Goal: Task Accomplishment & Management: Manage account settings

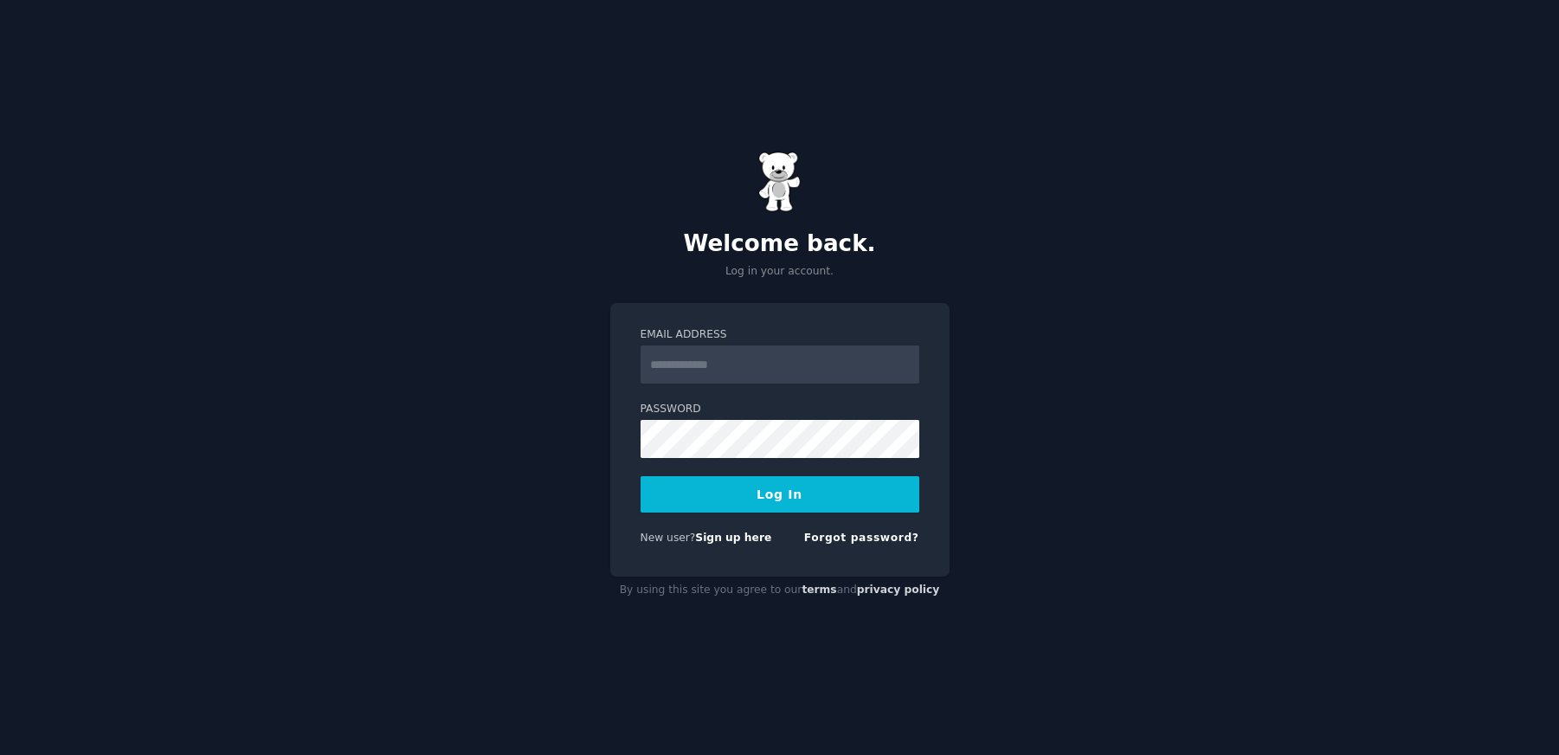
type input "**********"
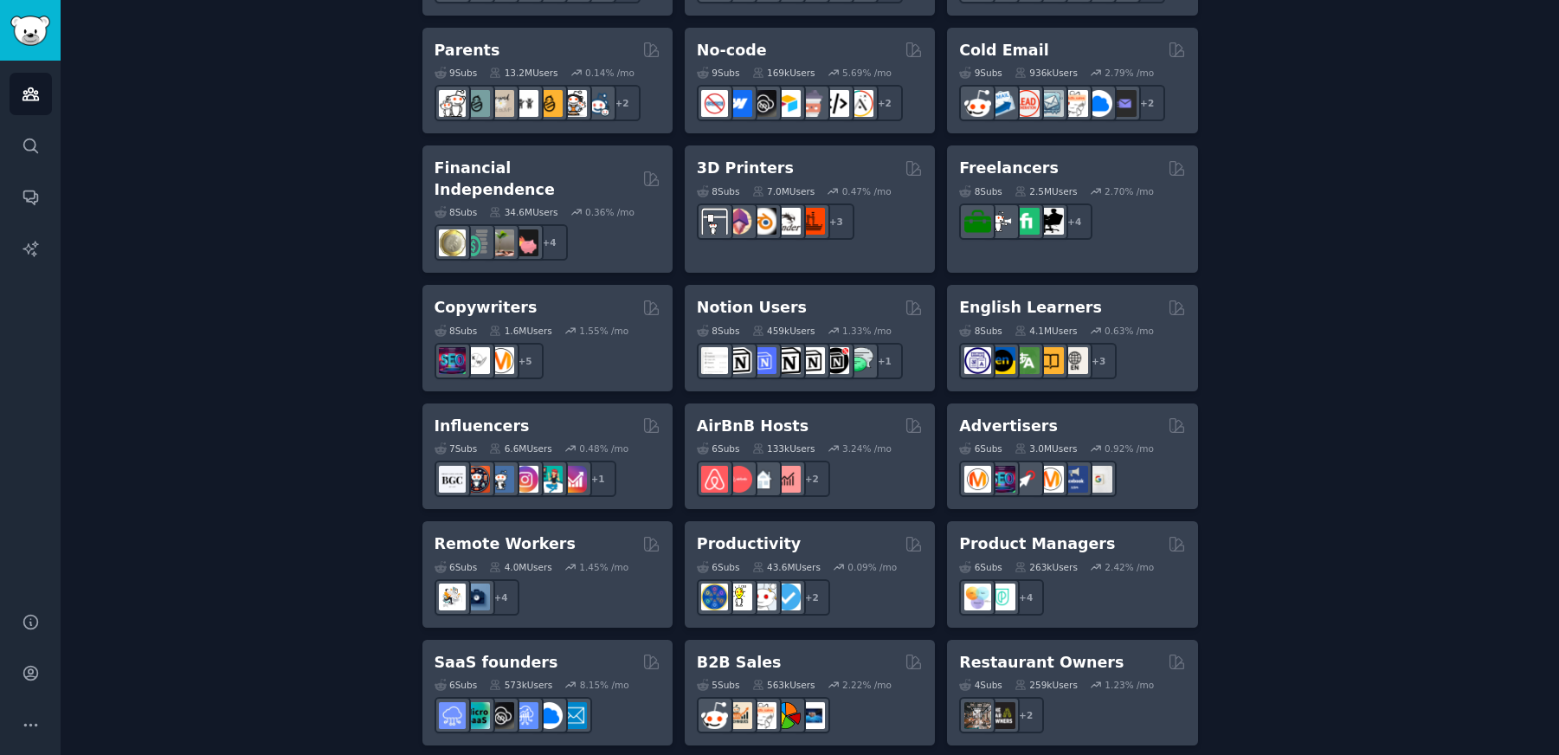
scroll to position [1243, 0]
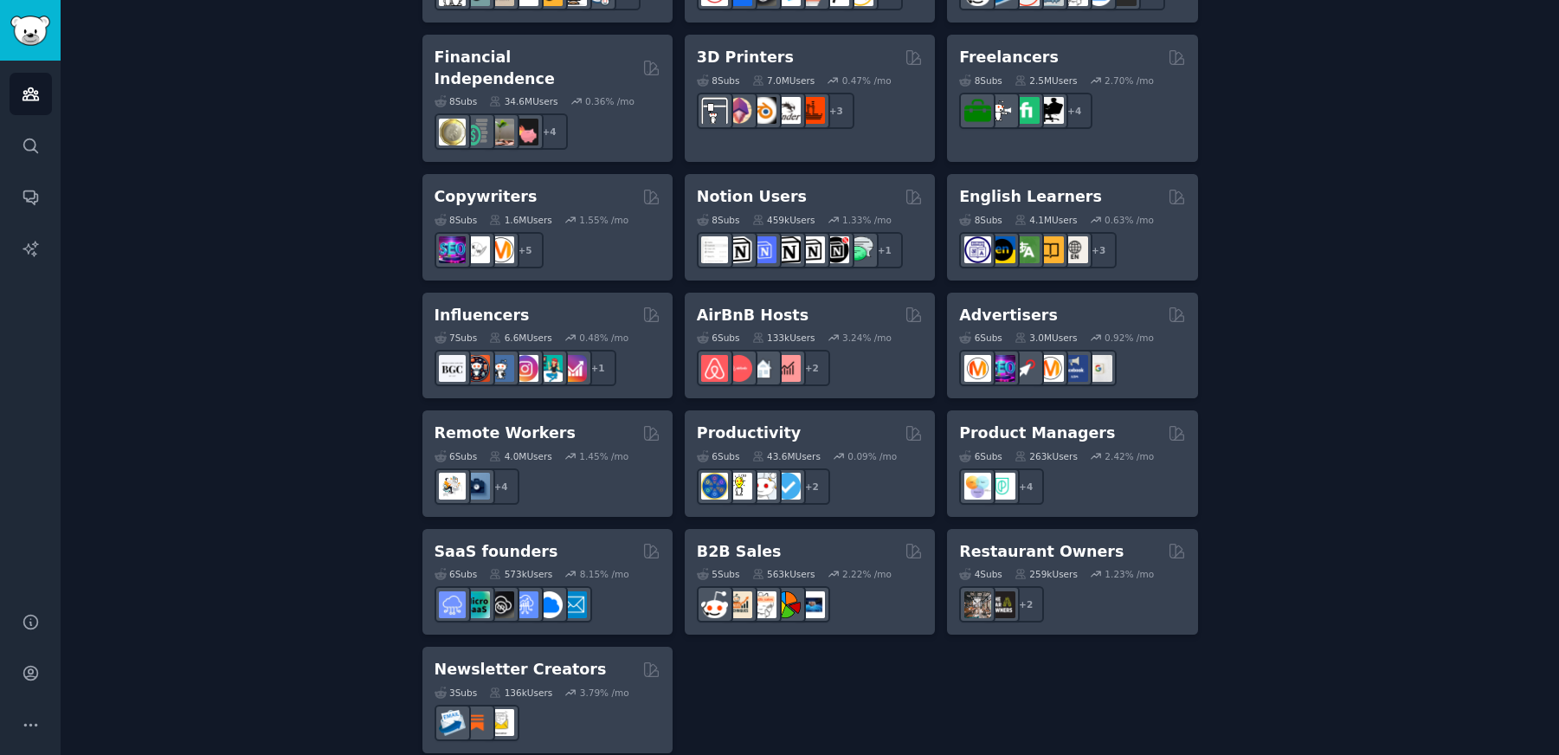
click at [496, 659] on h2 "Newsletter Creators" at bounding box center [521, 670] width 172 height 22
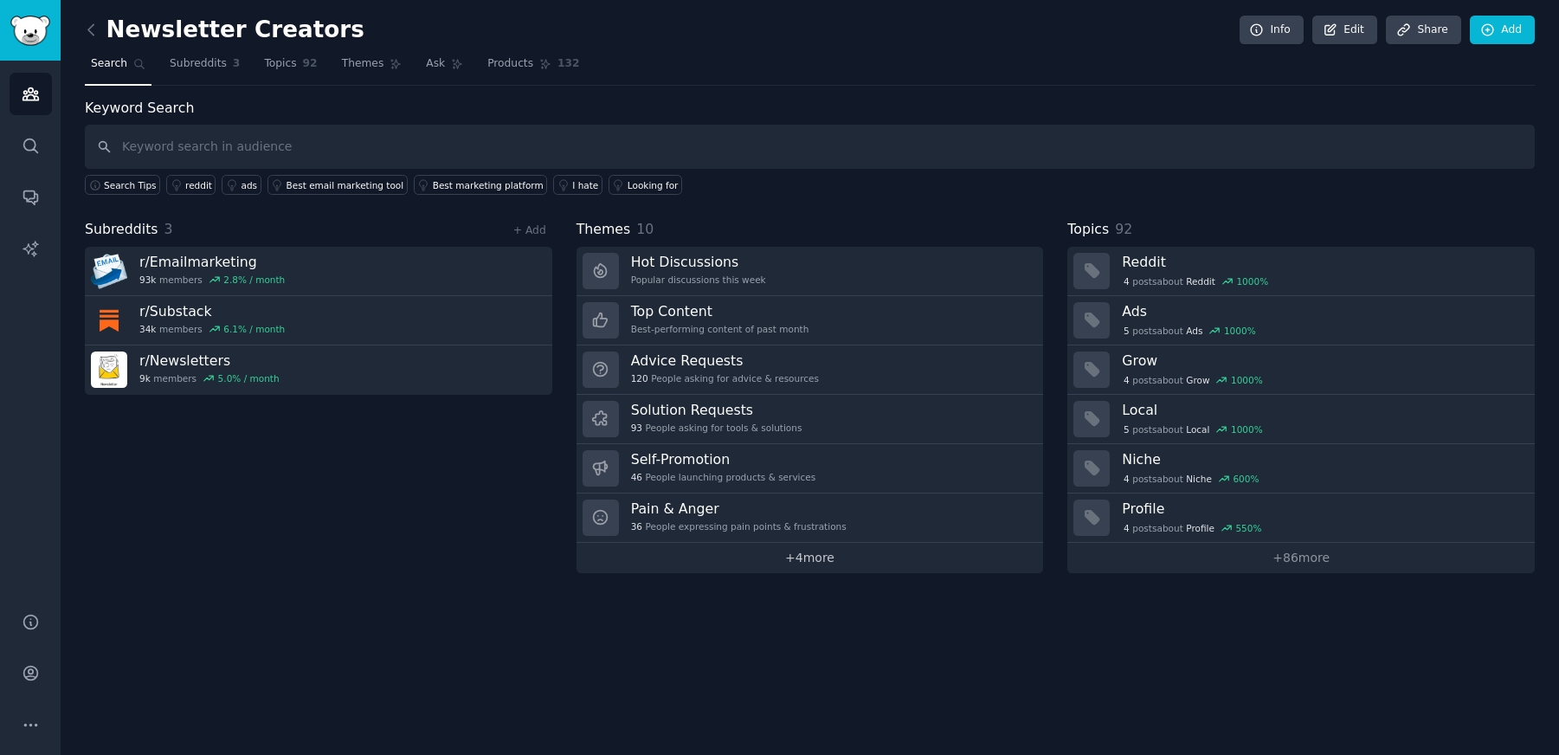
click at [802, 553] on link "+ 4 more" at bounding box center [811, 558] width 468 height 30
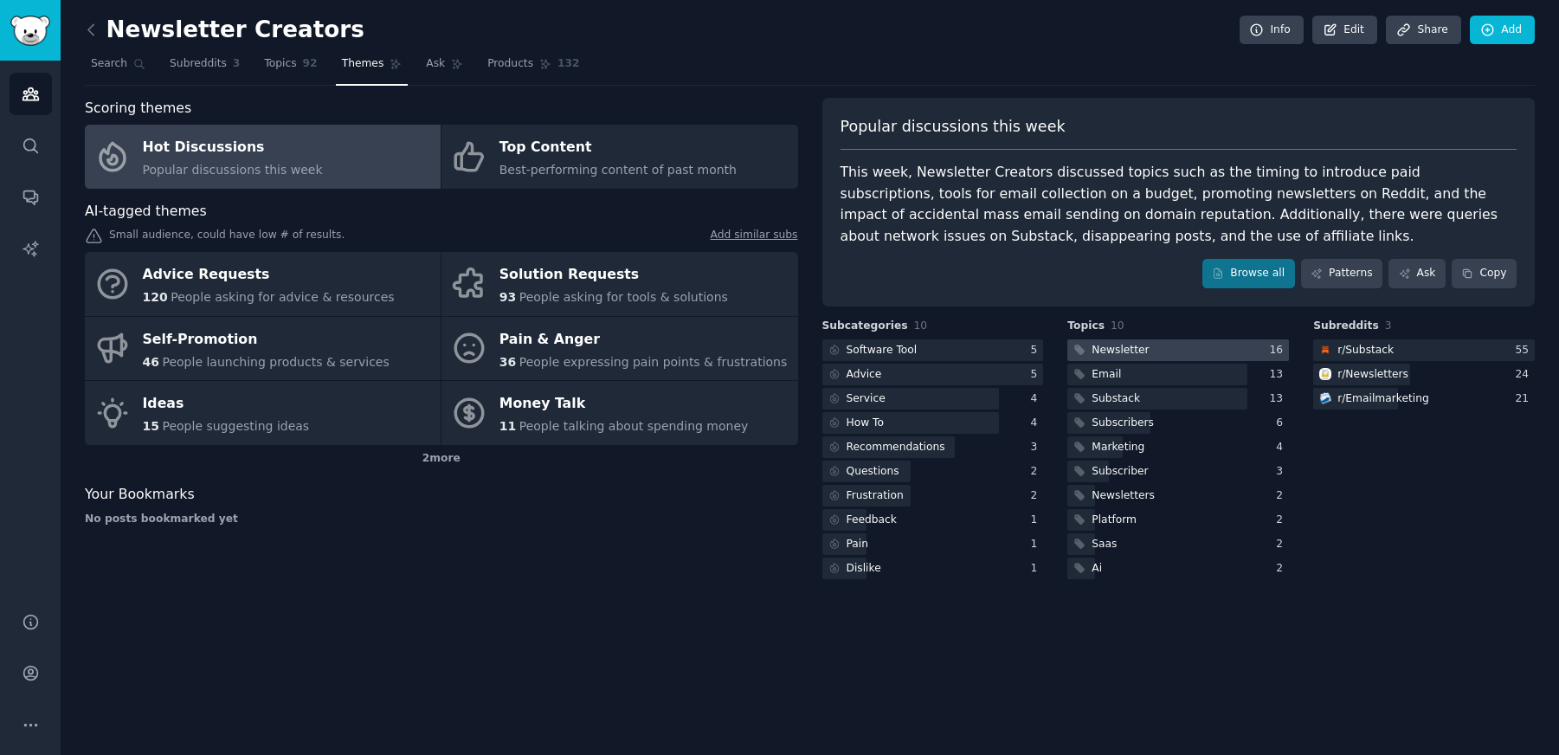
click at [1136, 347] on div "Newsletter" at bounding box center [1120, 351] width 57 height 16
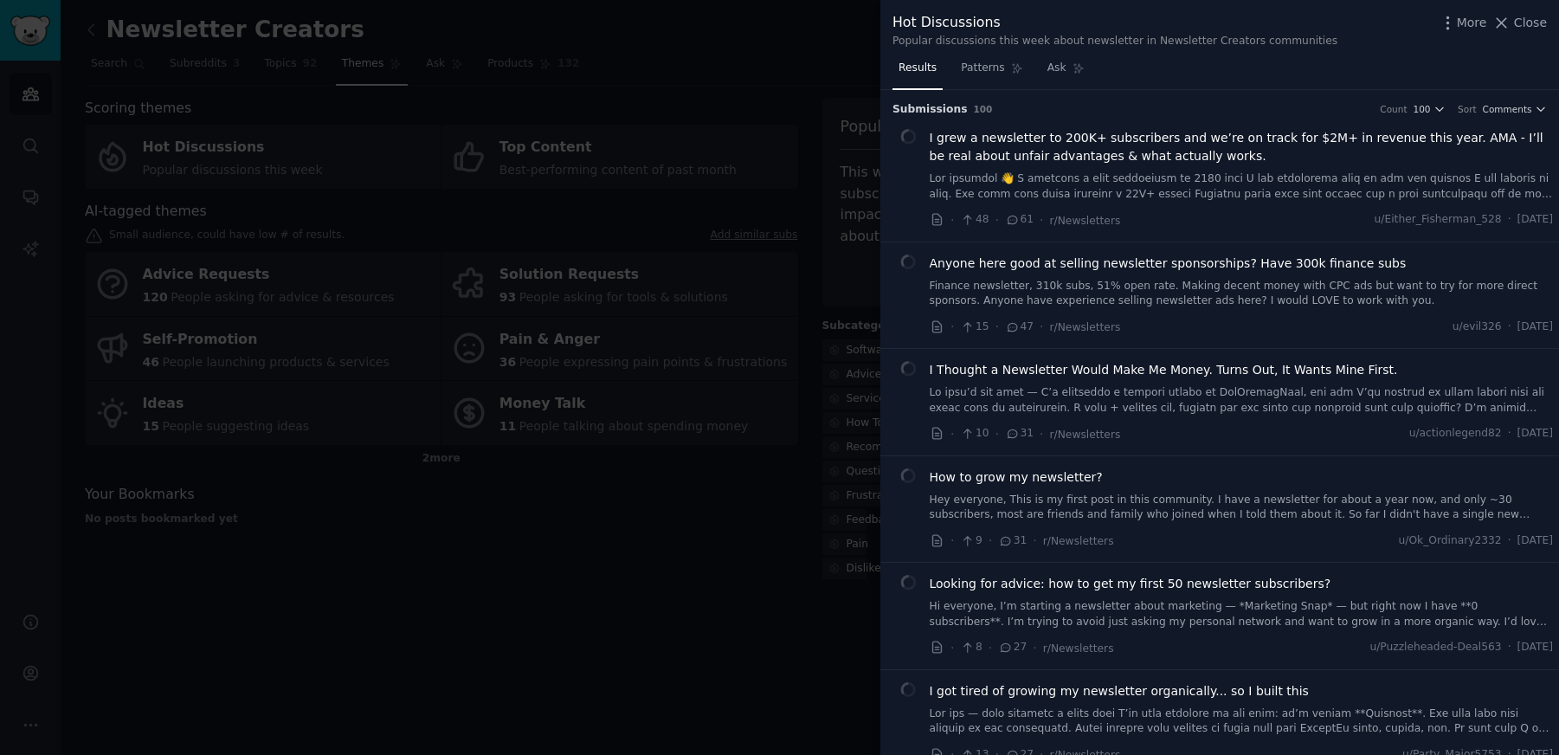
click at [799, 754] on div "×" at bounding box center [794, 769] width 10 height 28
click at [1151, 145] on span "I grew a newsletter to 200K+ subscribers and we’re on track for $2M+ in revenue…" at bounding box center [1242, 147] width 624 height 36
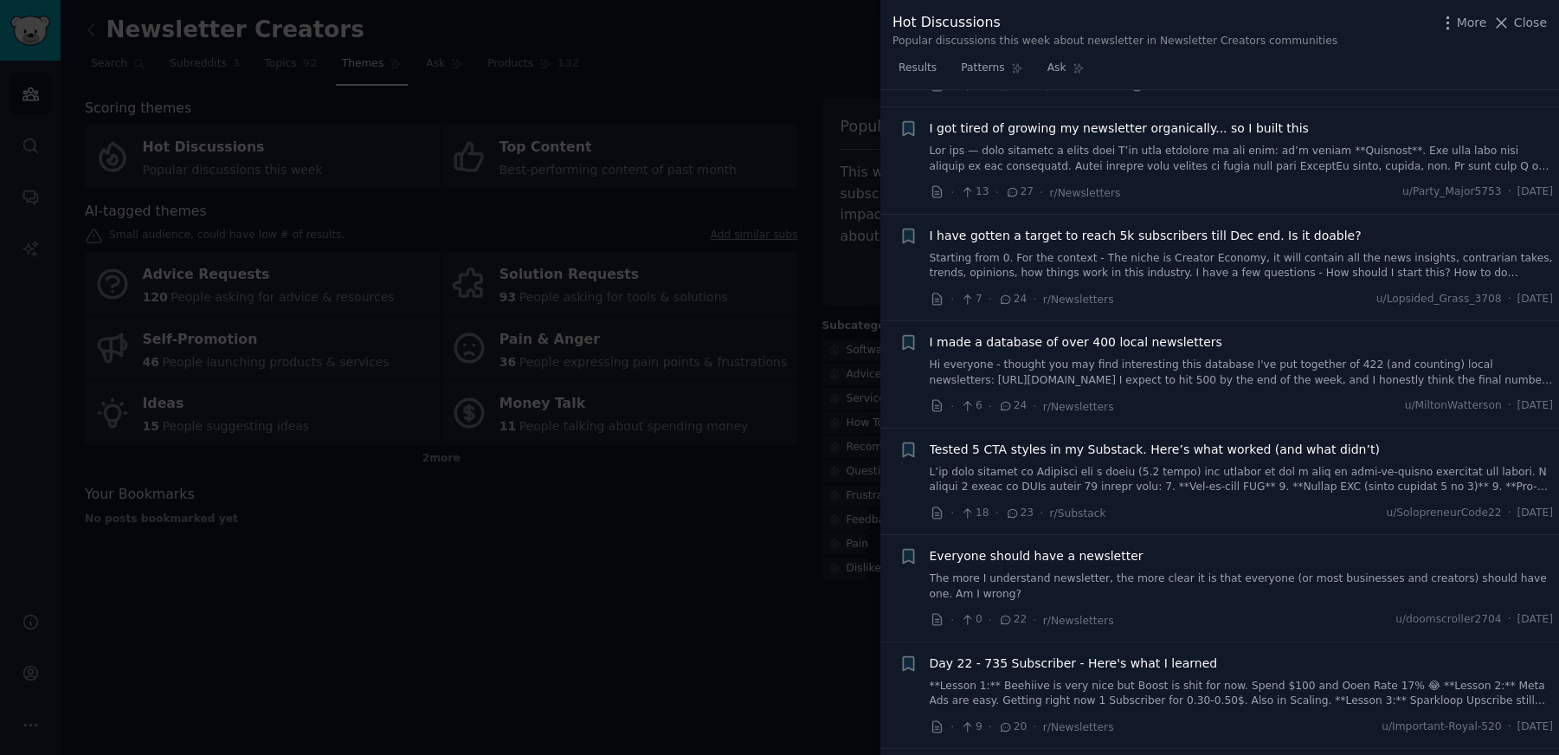
scroll to position [1534, 0]
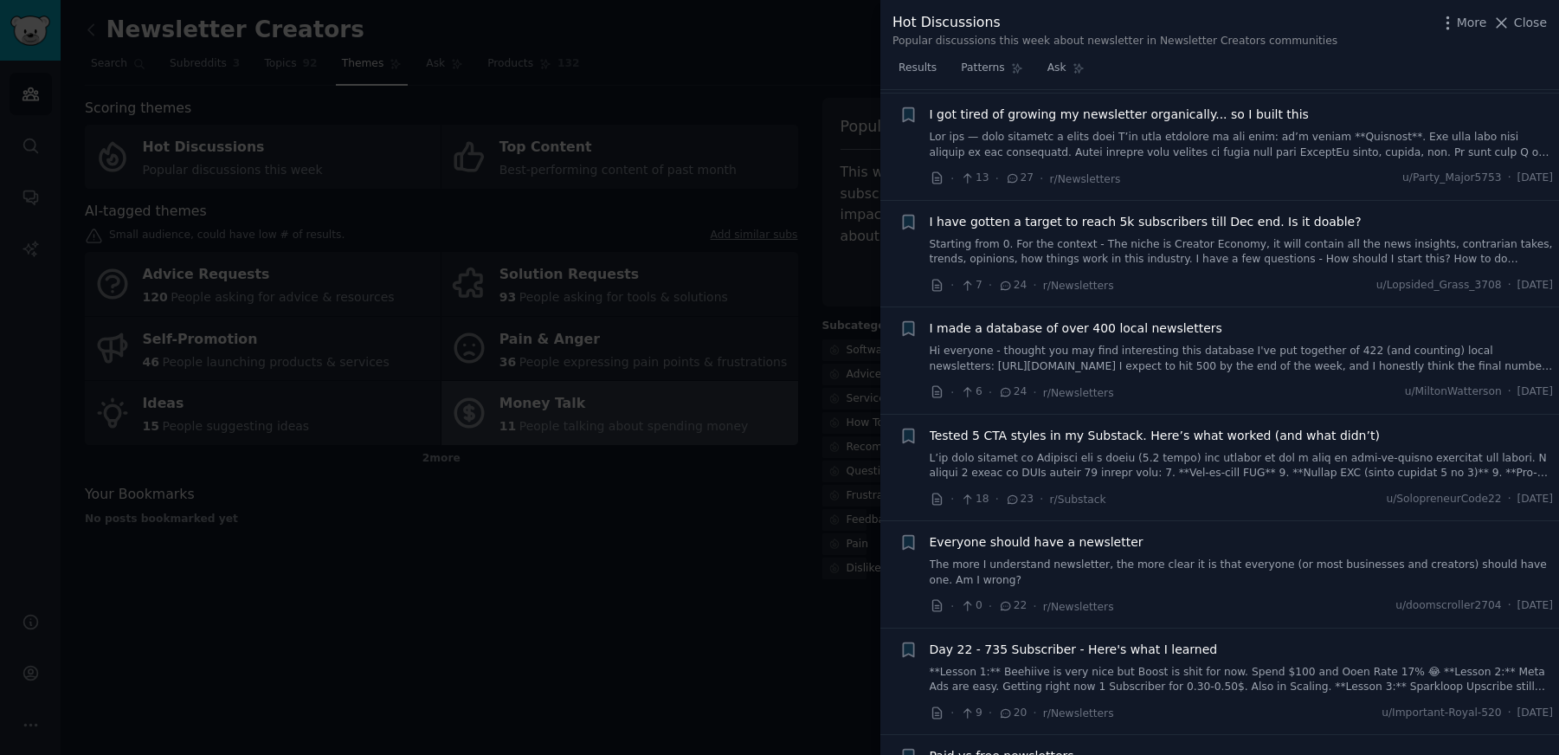
drag, startPoint x: 1535, startPoint y: 17, endPoint x: 764, endPoint y: 436, distance: 877.6
click at [1535, 17] on span "Close" at bounding box center [1530, 23] width 33 height 18
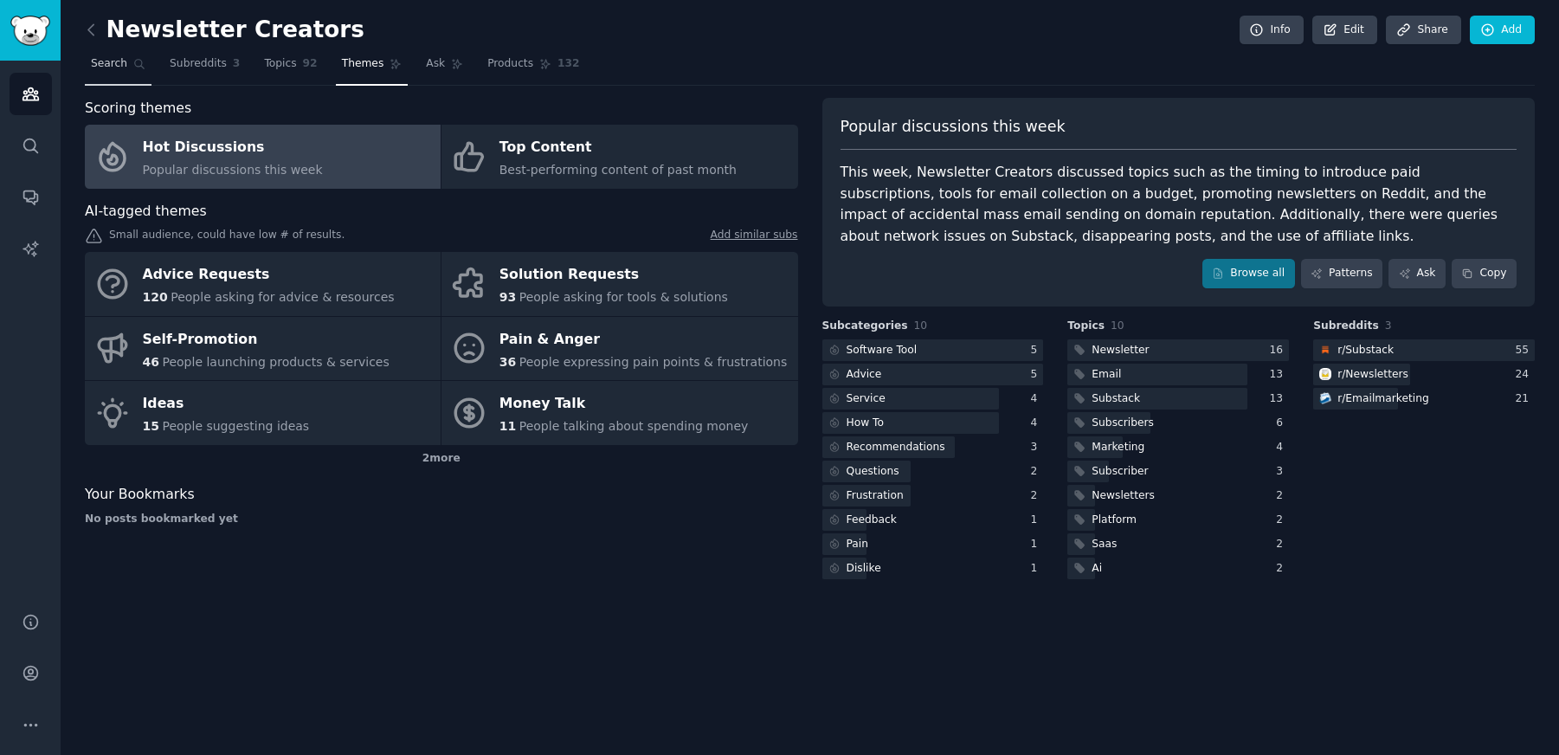
click at [113, 62] on span "Search" at bounding box center [109, 64] width 36 height 16
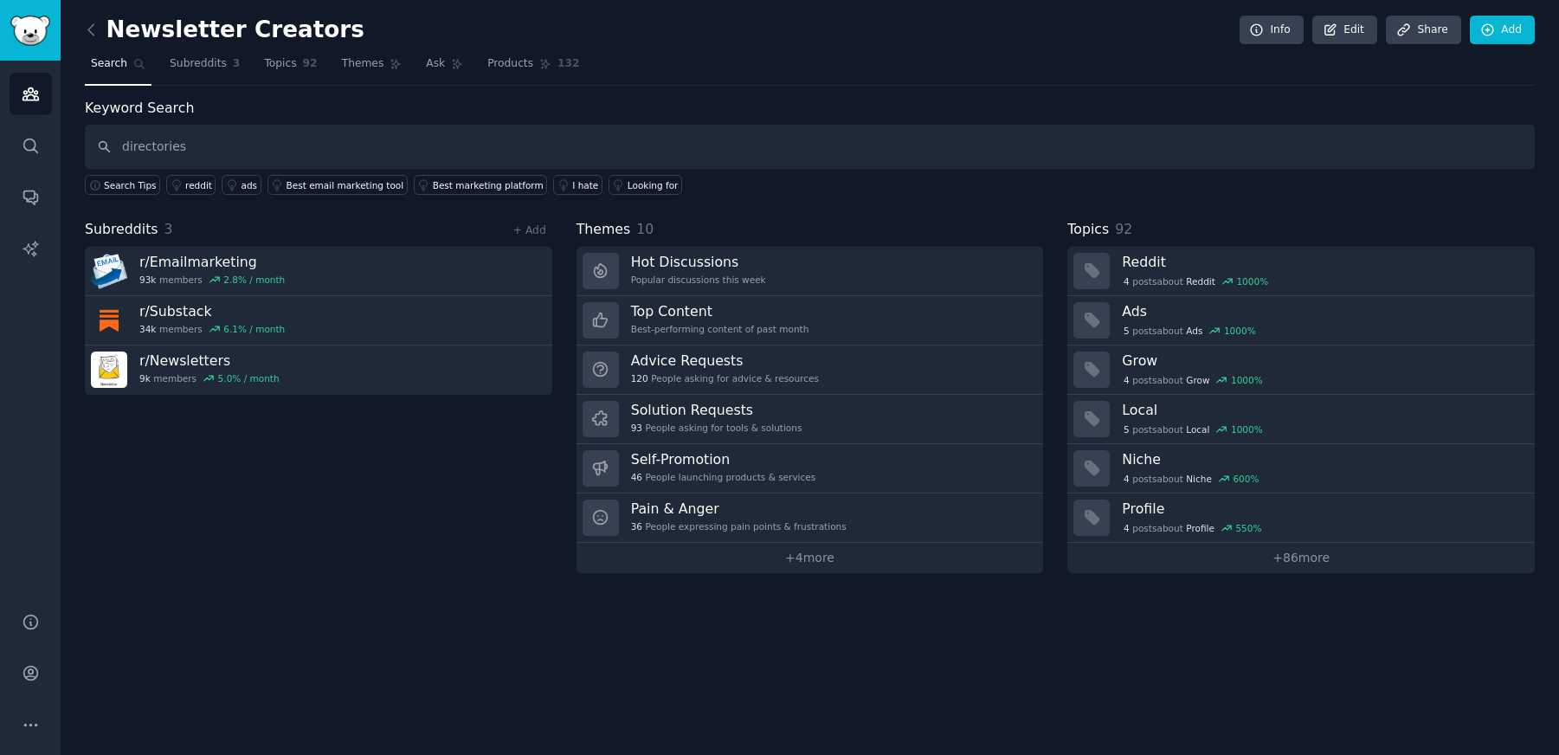
type input "directories"
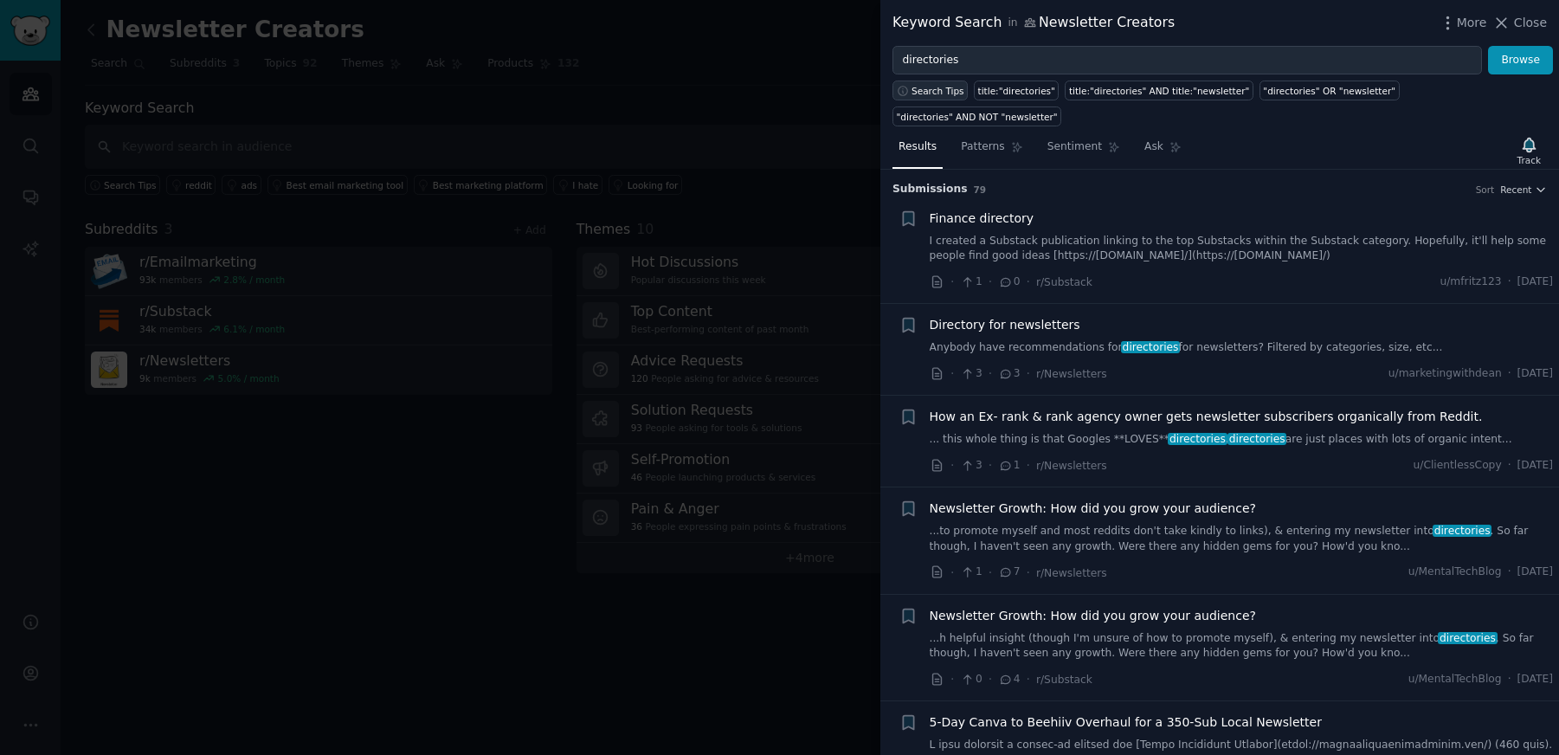
click at [933, 83] on button "Search Tips" at bounding box center [930, 91] width 75 height 20
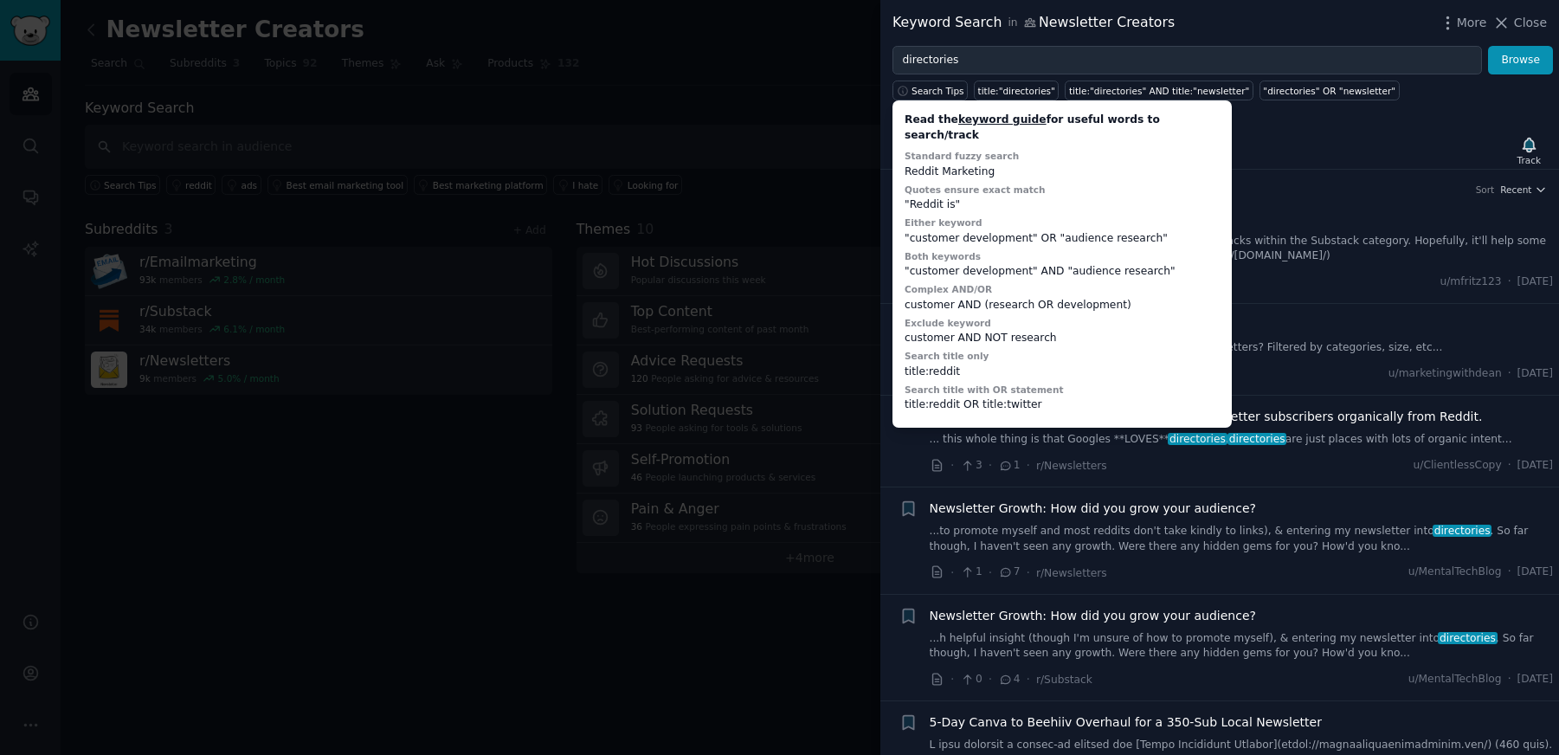
click at [1191, 12] on div "Keyword Search in Newsletter Creators More Close" at bounding box center [1220, 23] width 655 height 22
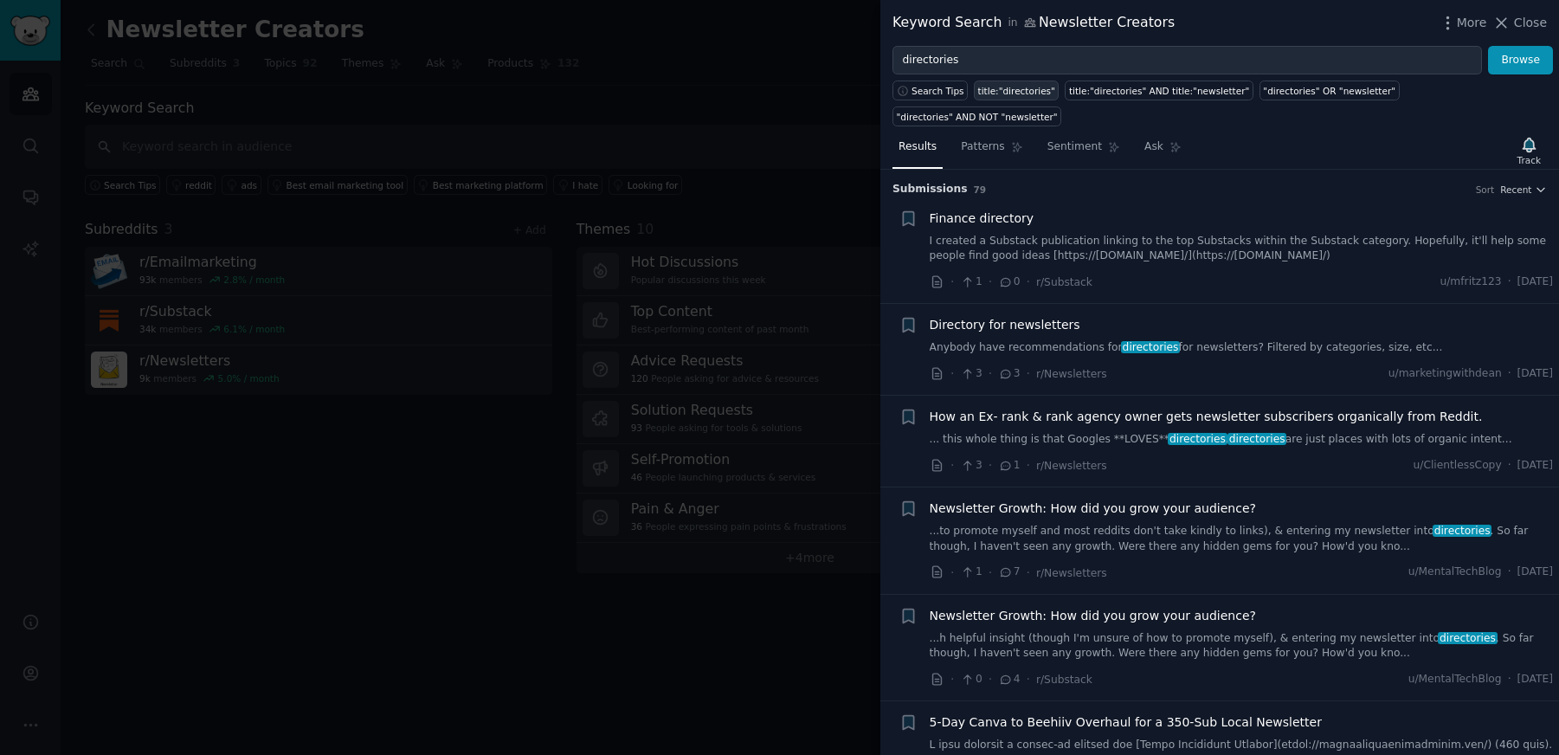
click at [997, 88] on div "title:"directories"" at bounding box center [1016, 91] width 77 height 12
type input "title:"directories""
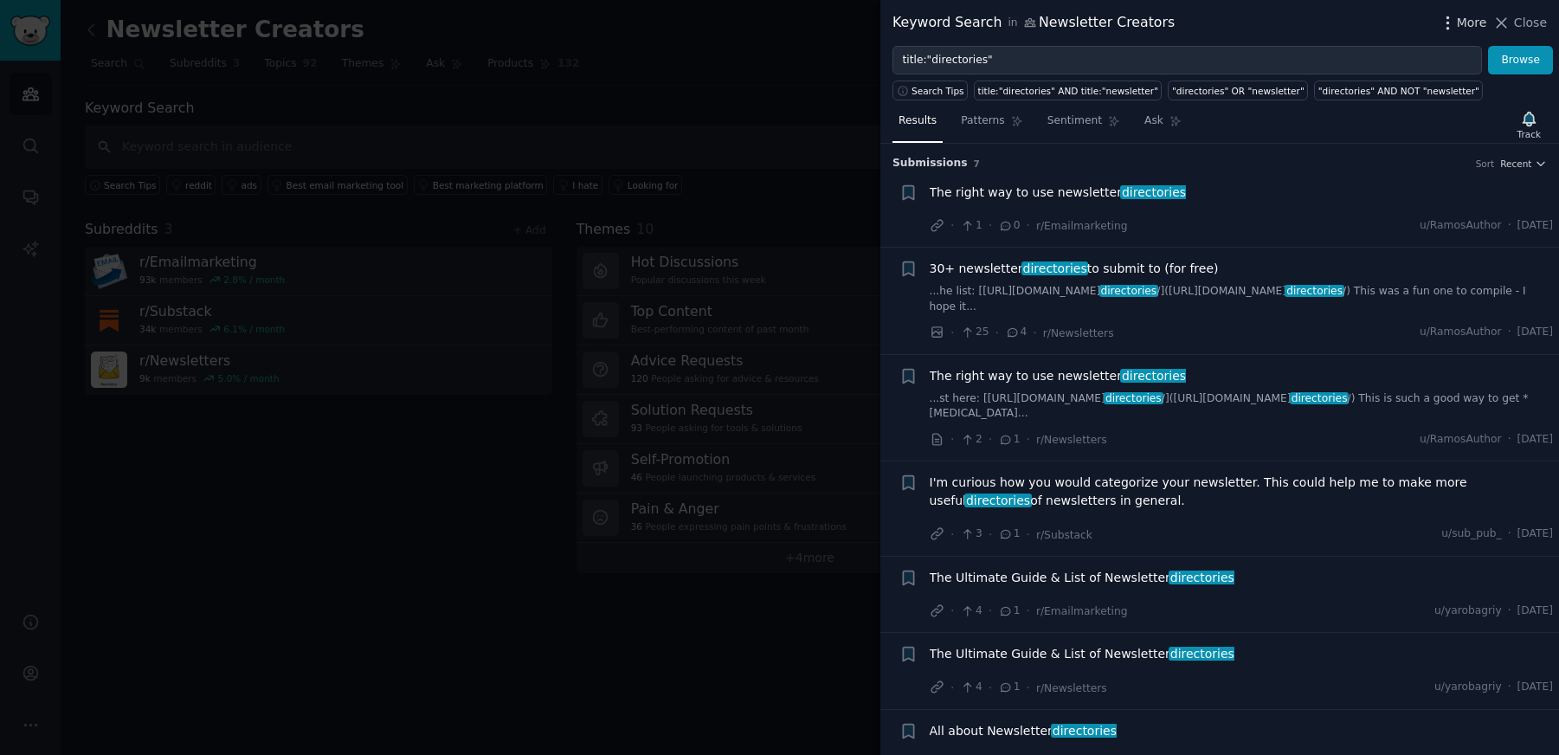
click at [1484, 19] on span "More" at bounding box center [1472, 23] width 30 height 18
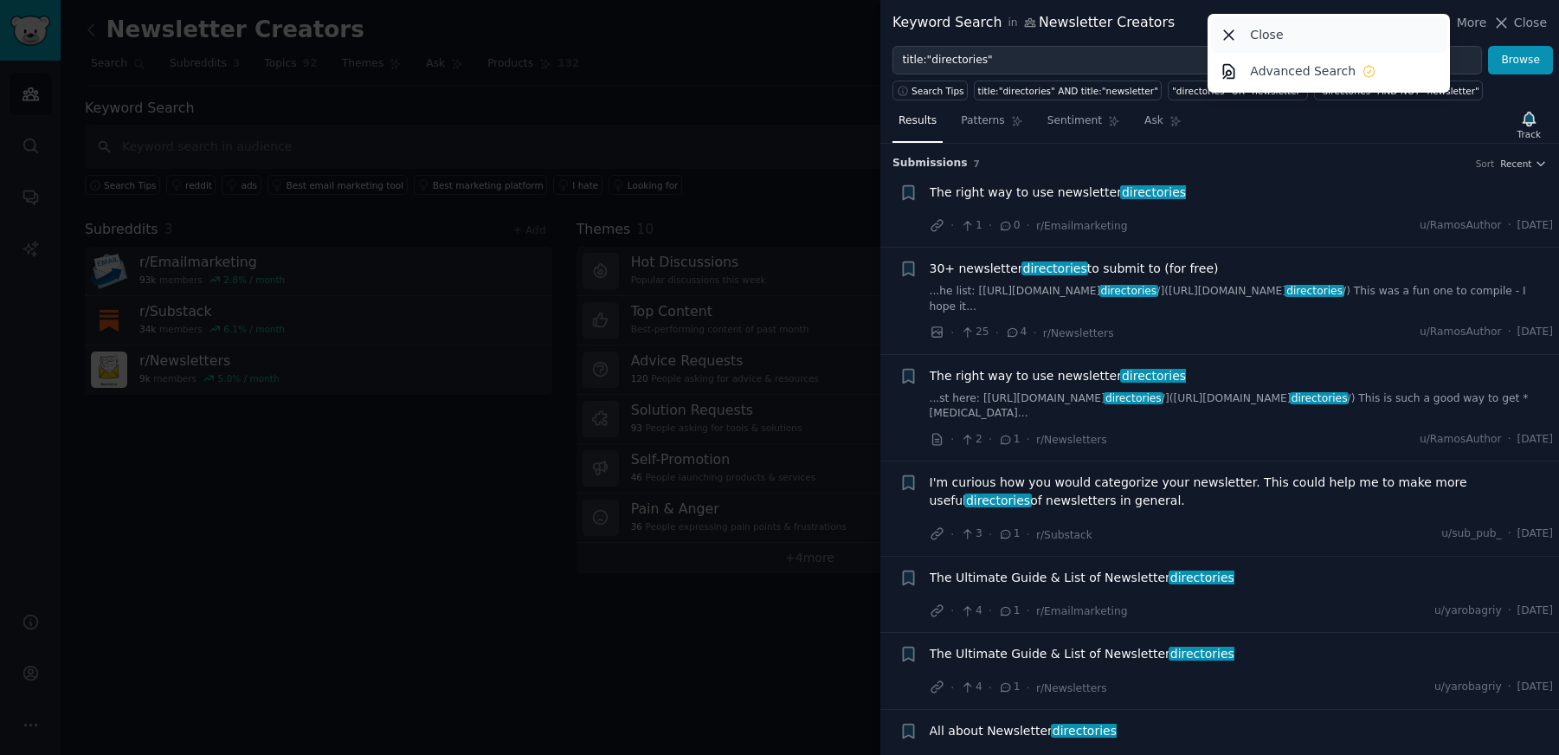
click at [1288, 24] on div "Close" at bounding box center [1329, 34] width 236 height 36
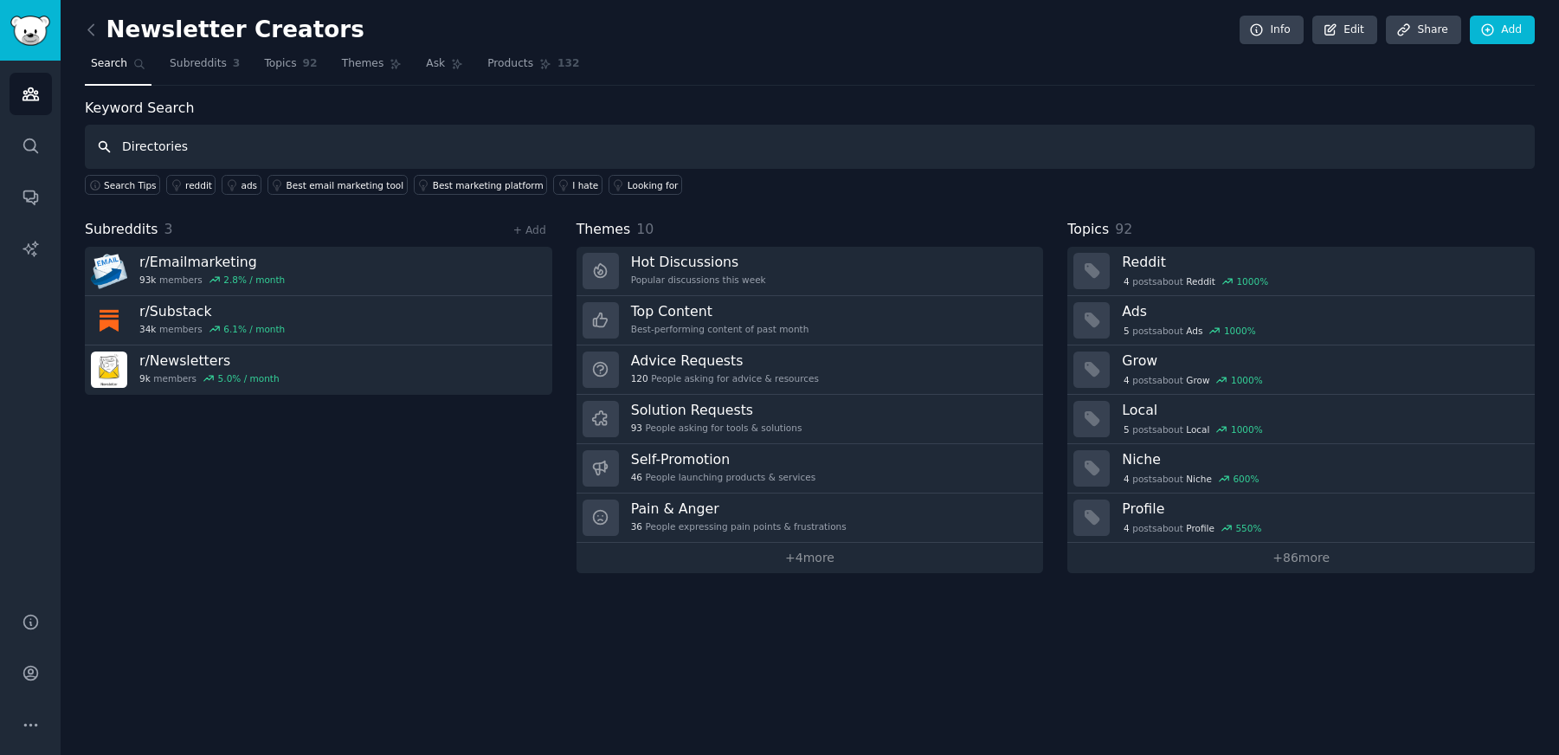
type input "Directories"
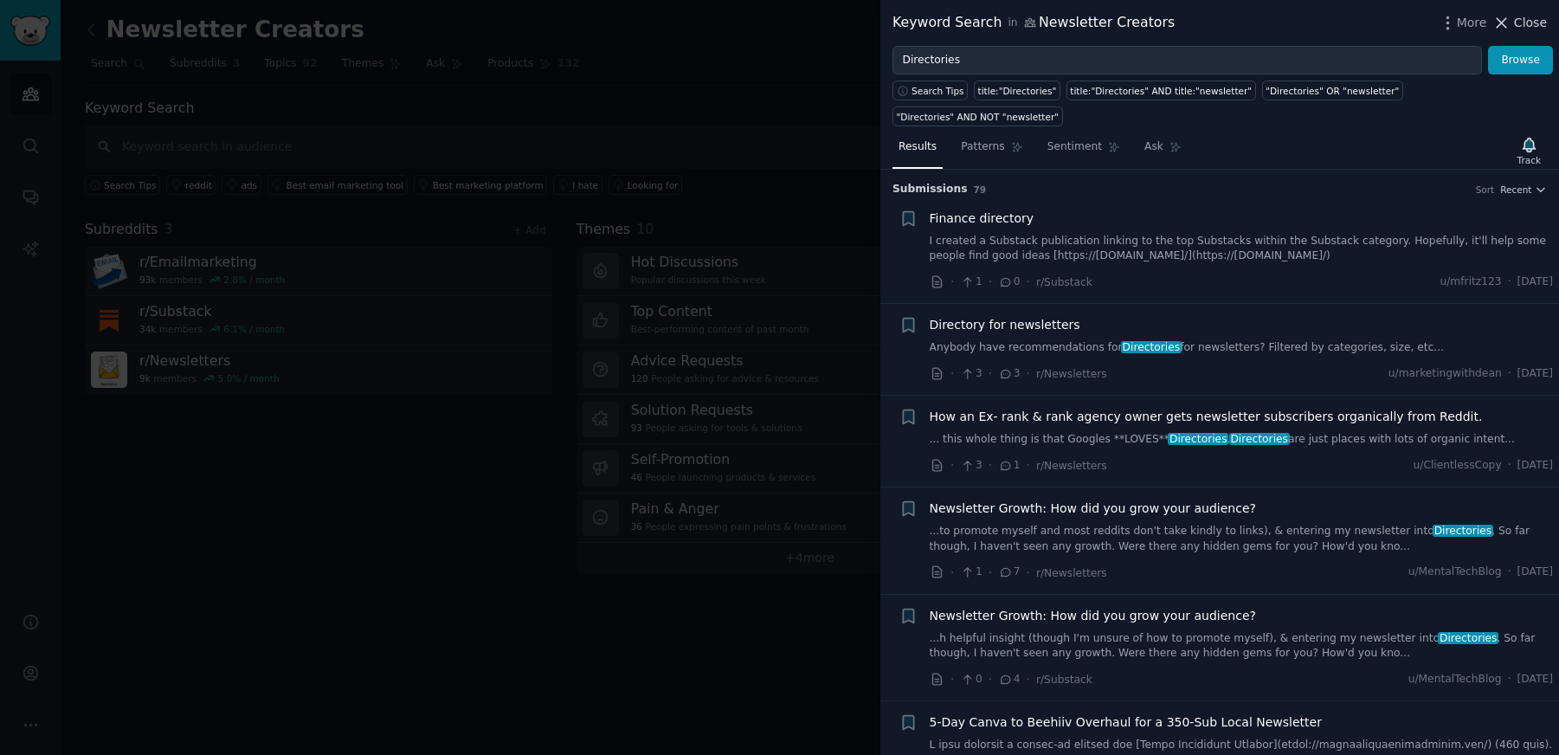
click at [1536, 18] on span "Close" at bounding box center [1530, 23] width 33 height 18
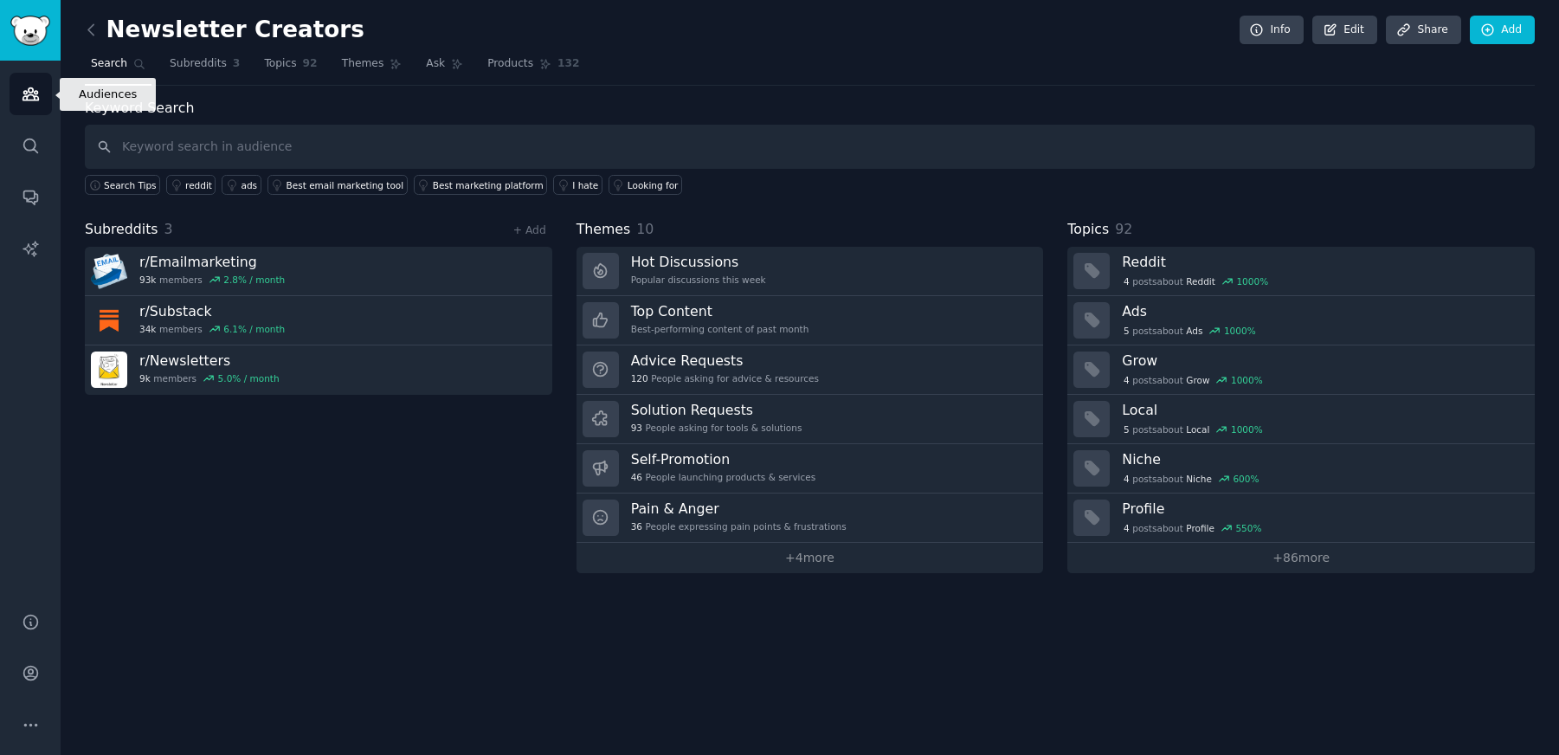
click at [29, 87] on icon "Sidebar" at bounding box center [31, 94] width 18 height 18
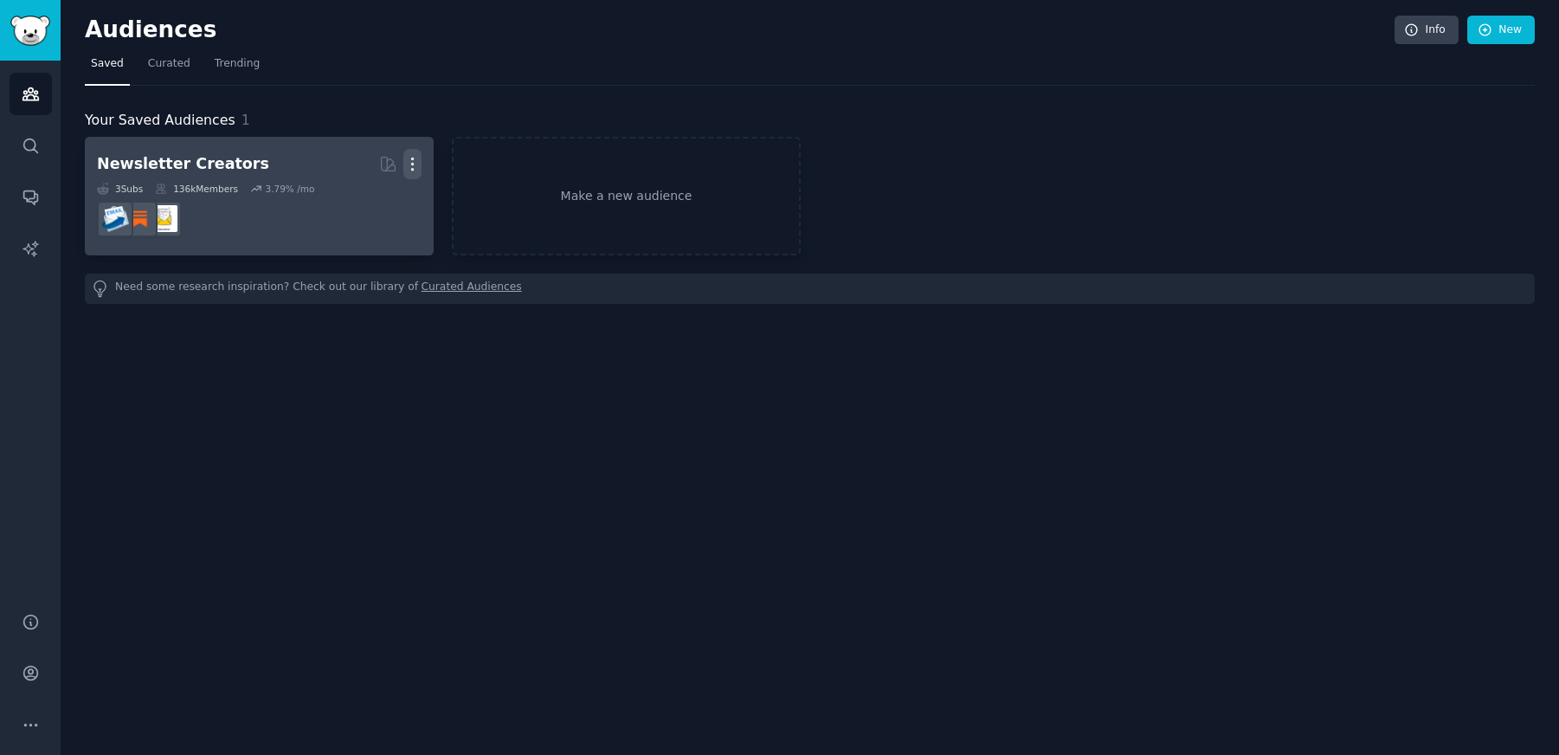
click at [410, 155] on icon "button" at bounding box center [412, 164] width 18 height 18
click at [357, 206] on p "Delete" at bounding box center [365, 200] width 40 height 18
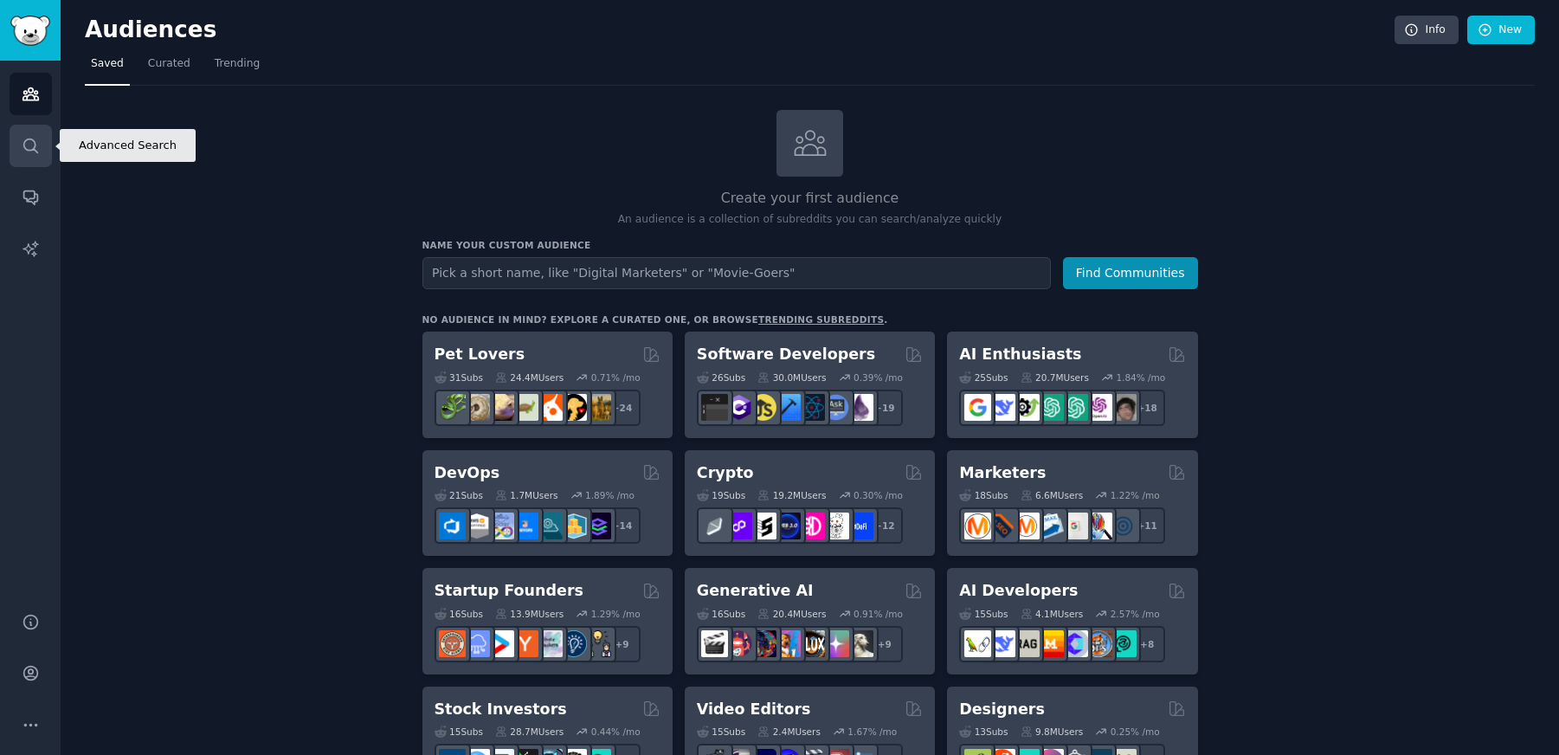
click at [29, 142] on icon "Sidebar" at bounding box center [31, 146] width 18 height 18
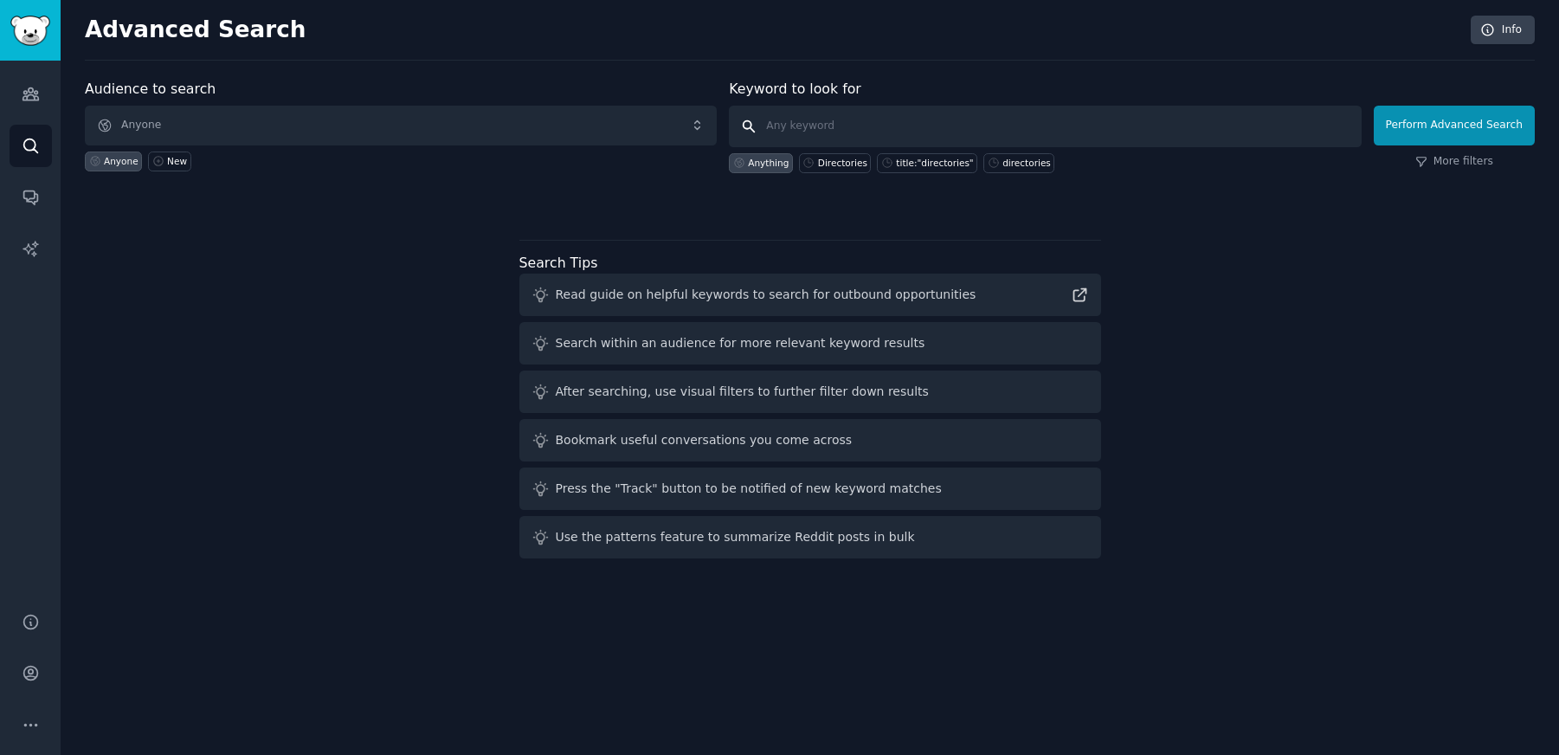
click at [866, 126] on input "text" at bounding box center [1045, 127] width 632 height 42
click at [842, 163] on div "Directories" at bounding box center [842, 163] width 49 height 12
type input "Directories"
click at [1483, 124] on button "Perform Advanced Search" at bounding box center [1454, 126] width 161 height 40
click at [34, 94] on icon "Sidebar" at bounding box center [31, 94] width 16 height 12
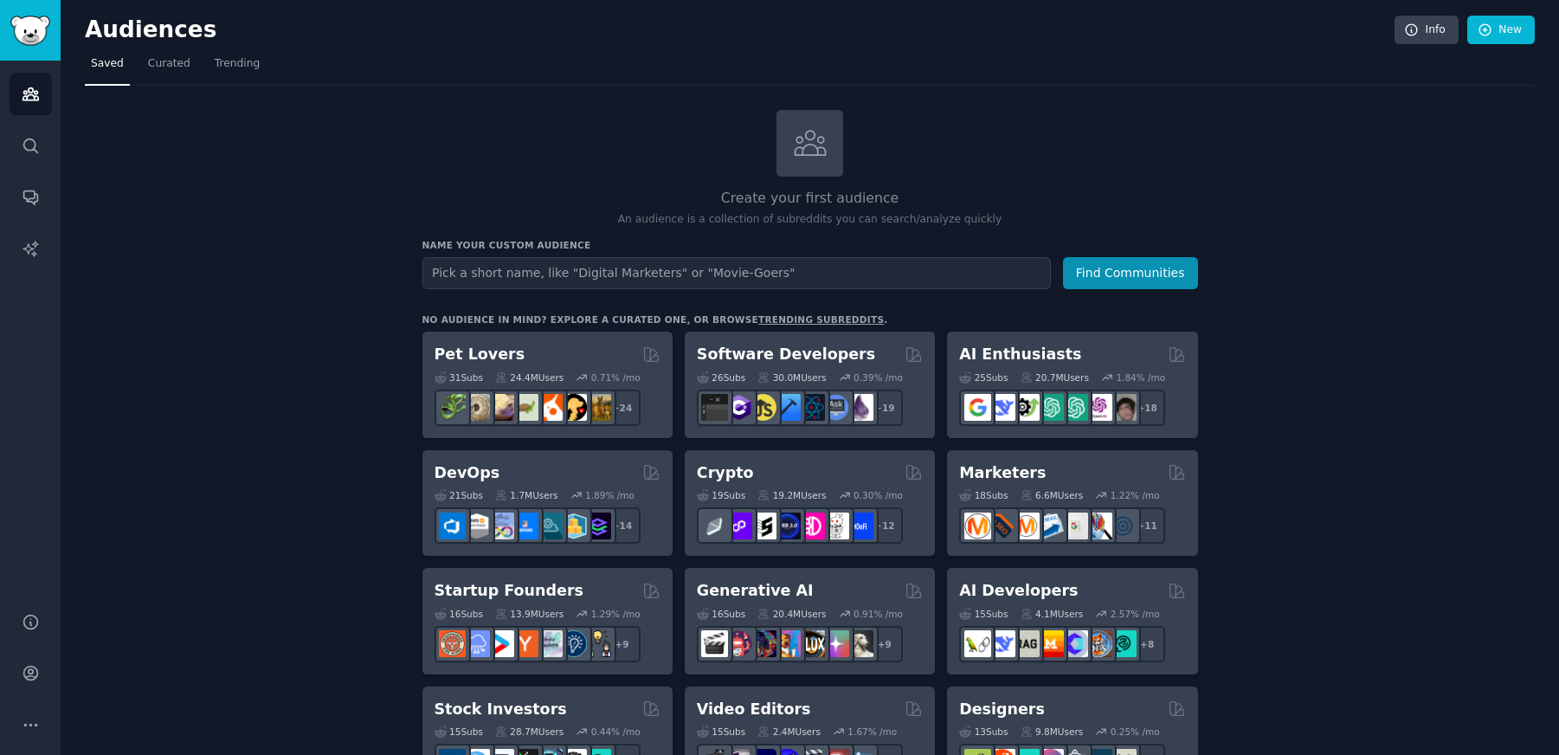
click at [642, 272] on input "text" at bounding box center [737, 273] width 629 height 32
type input "Directory"
click at [1063, 257] on button "Find Communities" at bounding box center [1130, 273] width 135 height 32
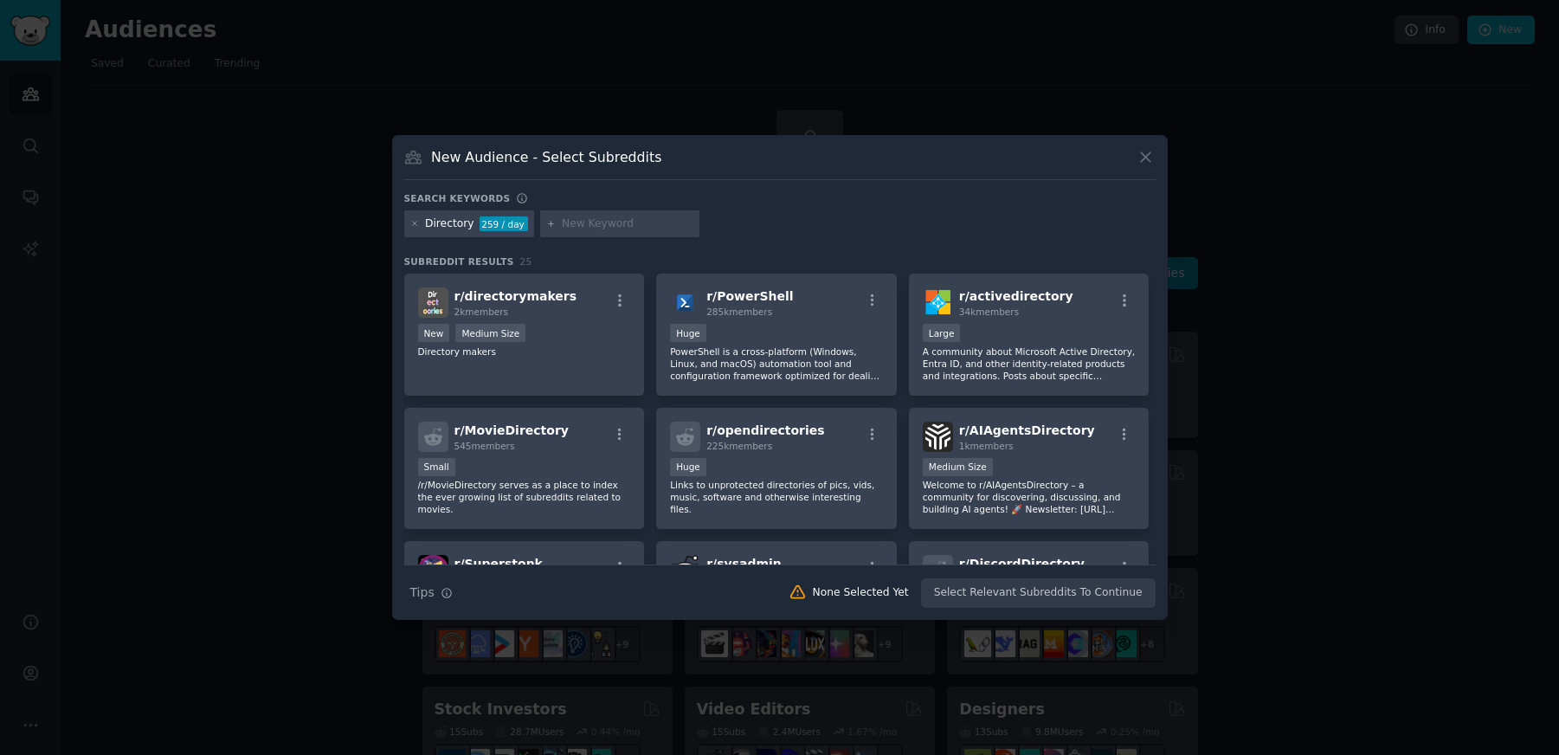
click at [1036, 591] on div "Search Tips Tips None Selected Yet Select Relevant Subreddits To Continue" at bounding box center [780, 586] width 752 height 43
click at [513, 299] on span "r/ directorymakers" at bounding box center [516, 296] width 123 height 14
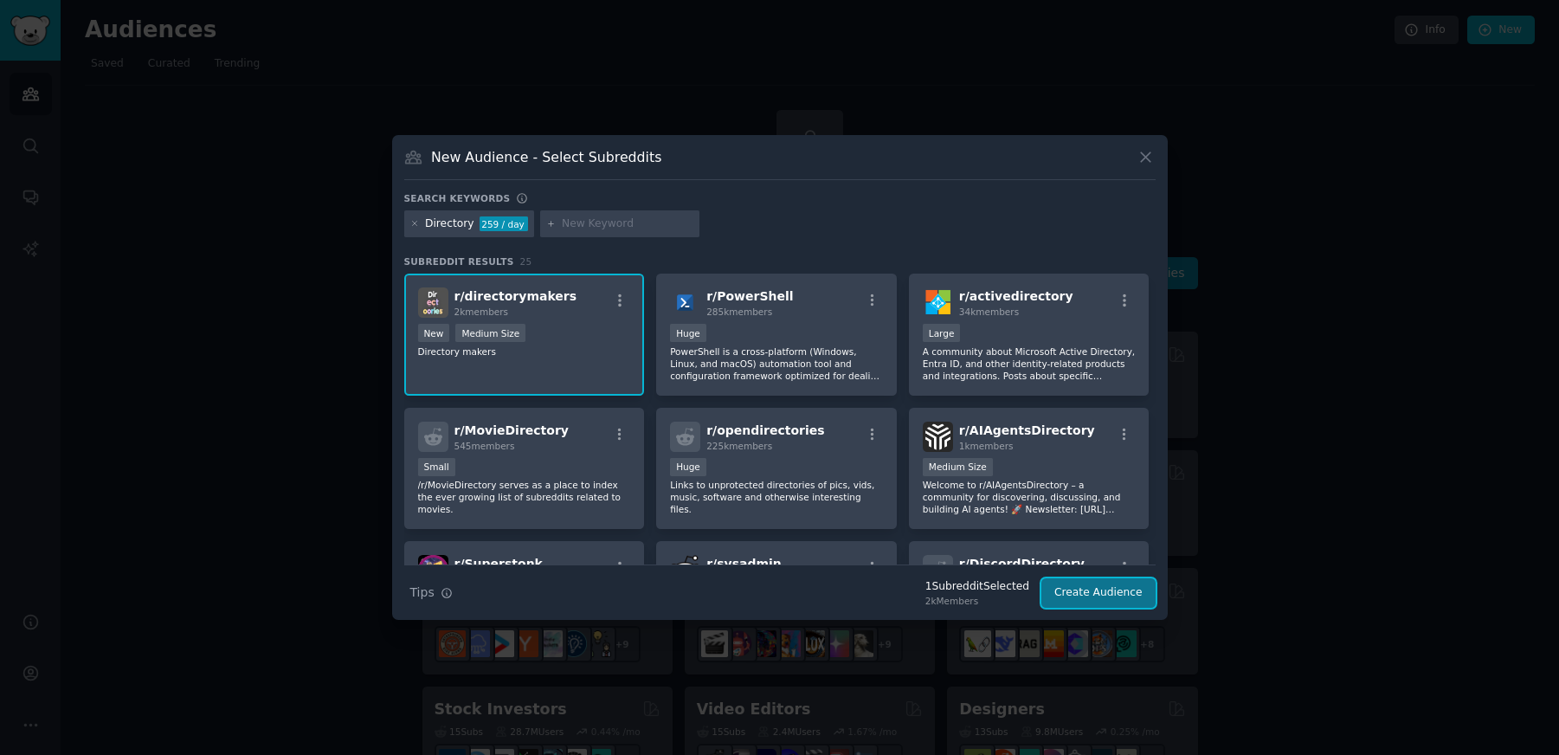
click at [1109, 591] on button "Create Audience" at bounding box center [1099, 592] width 114 height 29
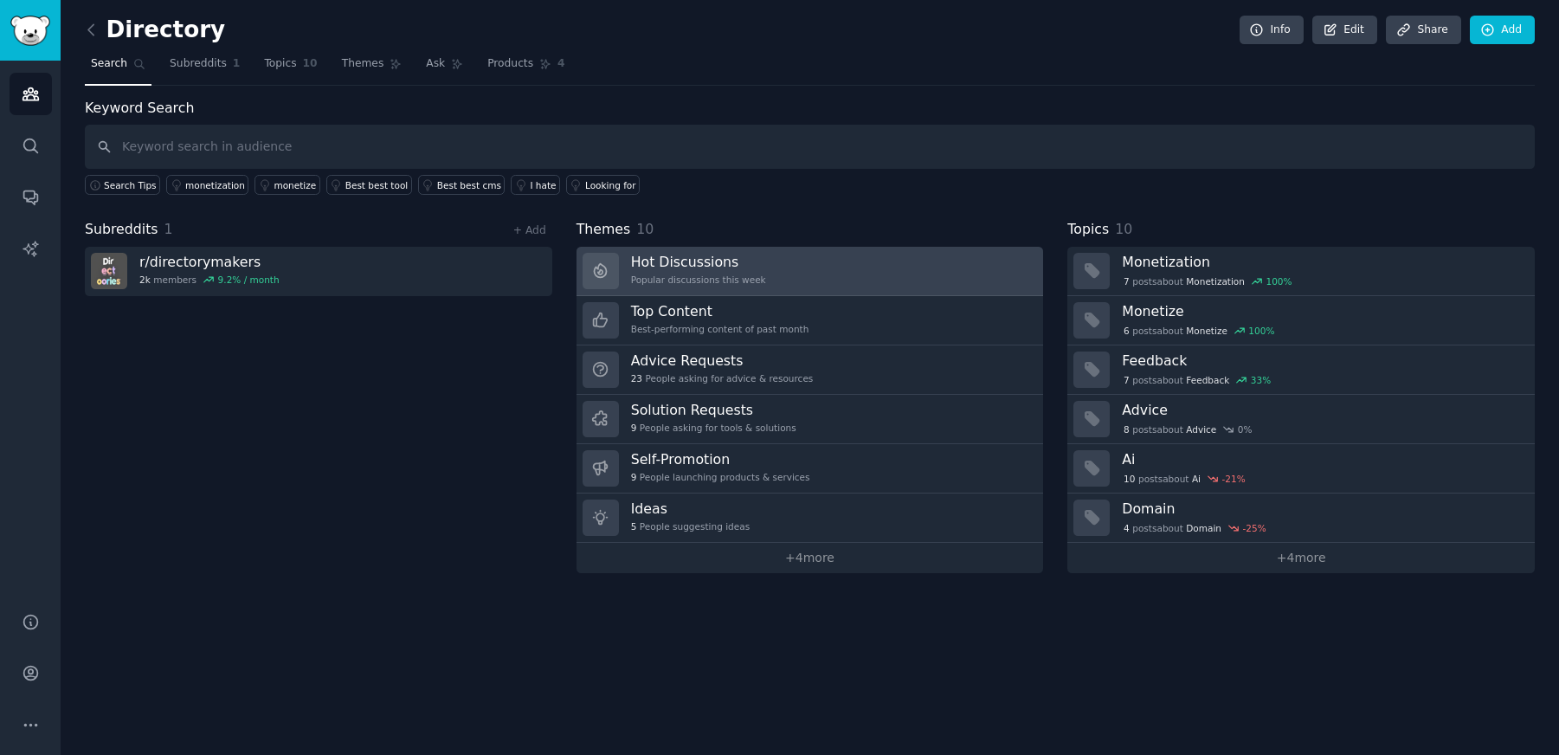
click at [709, 274] on div "Popular discussions this week" at bounding box center [698, 280] width 135 height 12
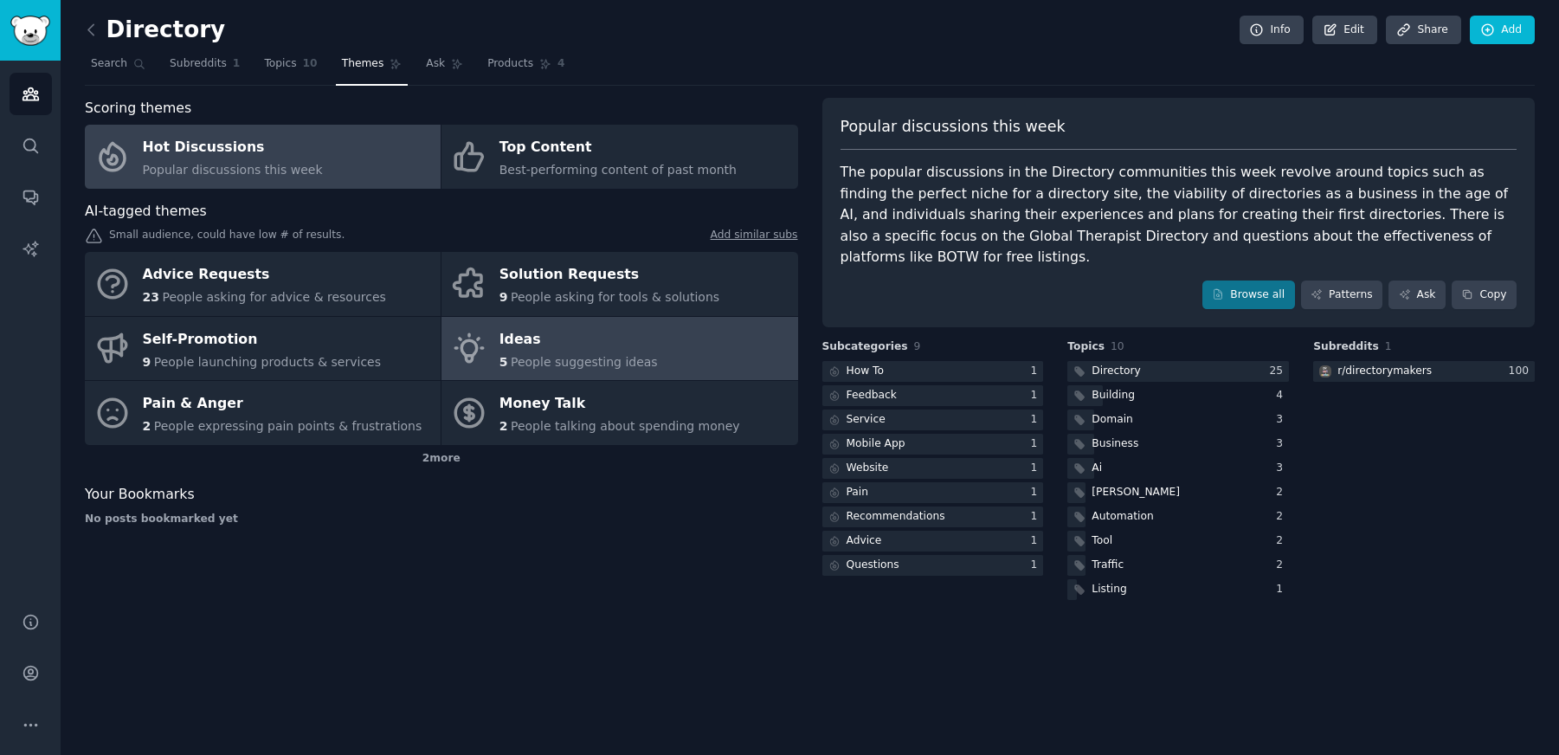
click at [540, 357] on span "People suggesting ideas" at bounding box center [584, 362] width 147 height 14
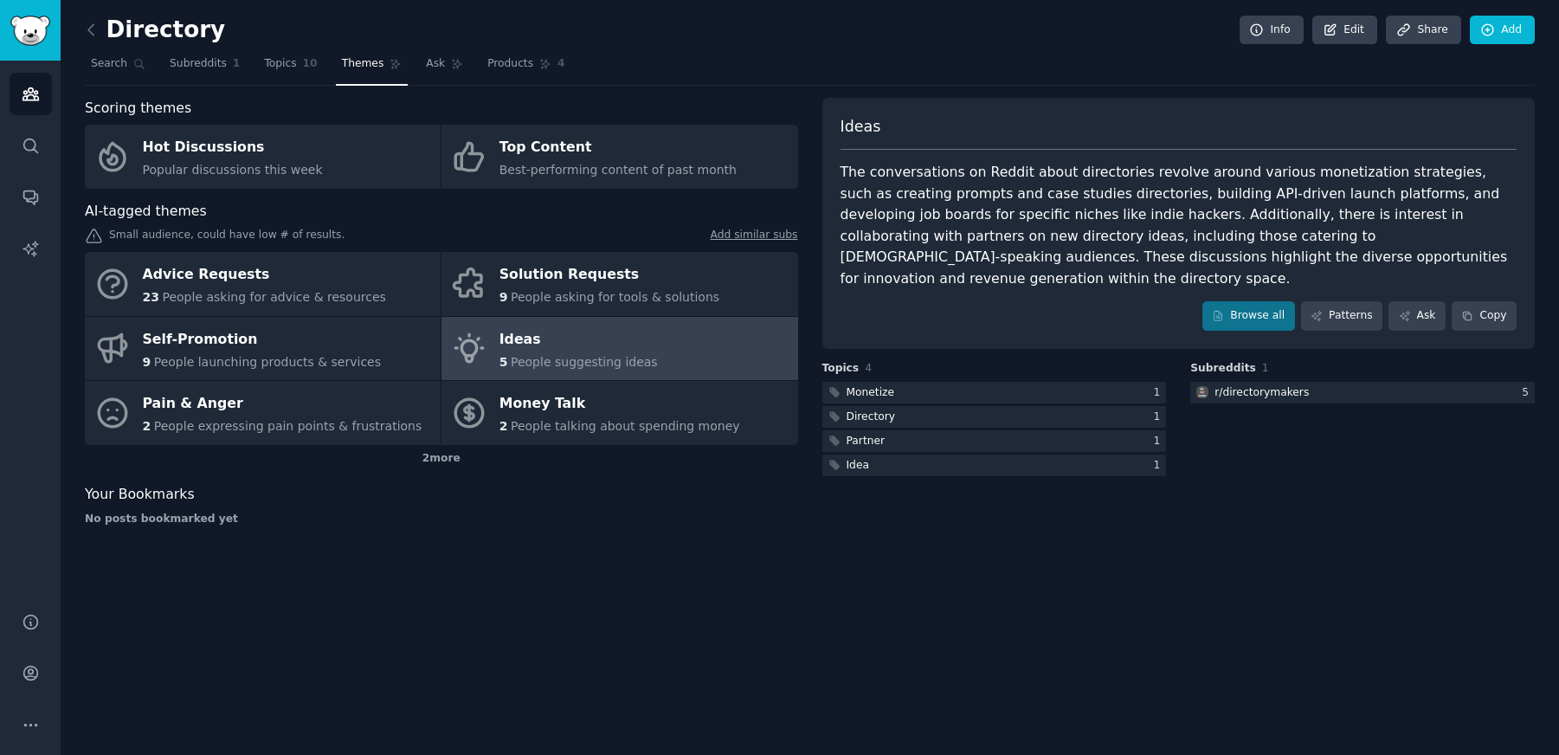
drag, startPoint x: 748, startPoint y: 19, endPoint x: 773, endPoint y: 587, distance: 568.6
click at [773, 587] on div "Directory Info Edit Share Add Search Subreddits 1 Topics 10 Themes Ask Products…" at bounding box center [810, 377] width 1499 height 755
click at [1275, 301] on link "Browse all" at bounding box center [1249, 315] width 93 height 29
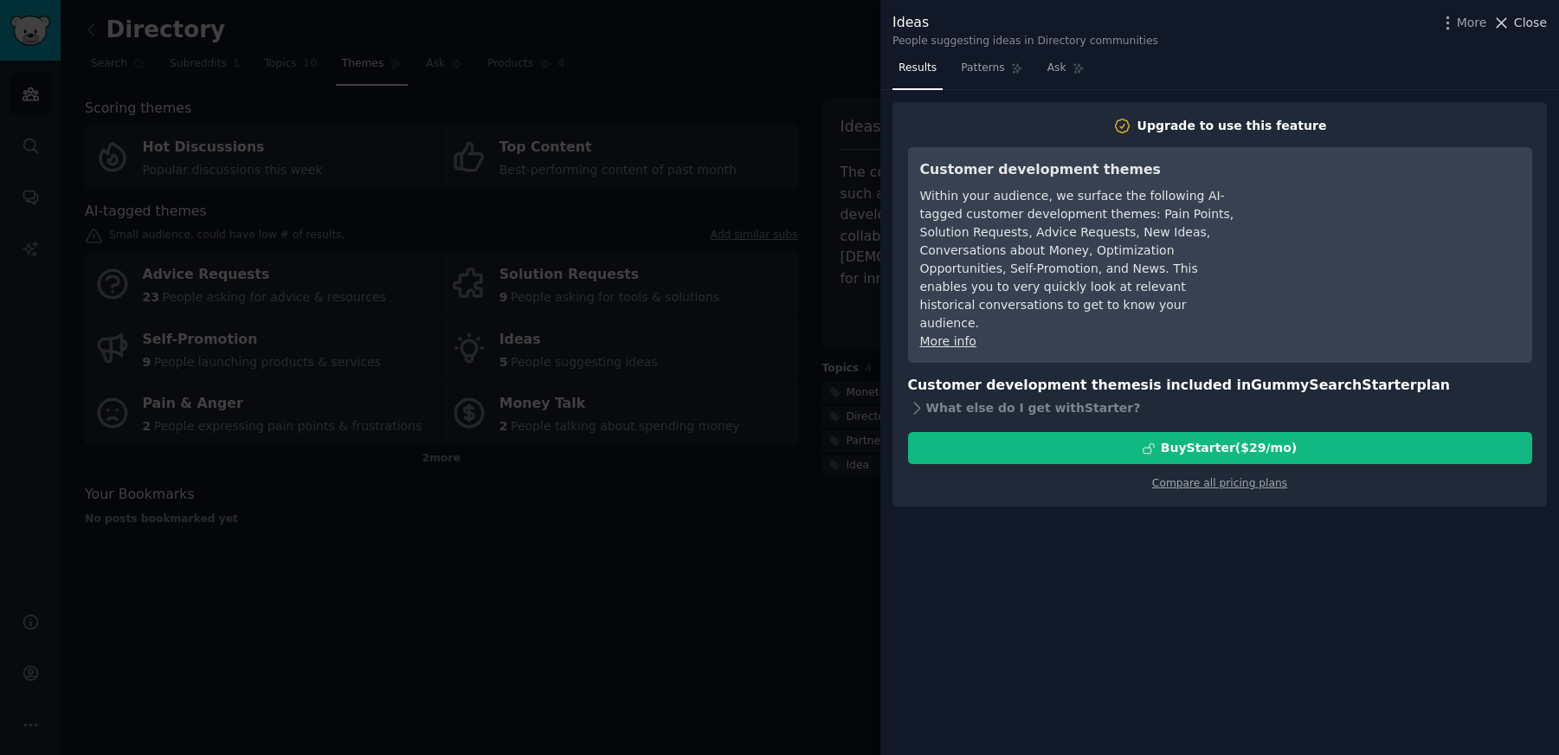
click at [1518, 20] on span "Close" at bounding box center [1530, 23] width 33 height 18
